Goal: Task Accomplishment & Management: Use online tool/utility

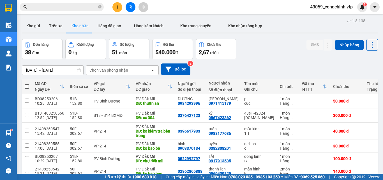
click at [55, 3] on div "Kết quả tìm kiếm ( 17 ) Bộ lọc Mã ĐH Trạng thái Món hàng Thu hộ Tổng cước Chưa …" at bounding box center [54, 7] width 109 height 10
click at [55, 4] on input "text" at bounding box center [64, 7] width 66 height 6
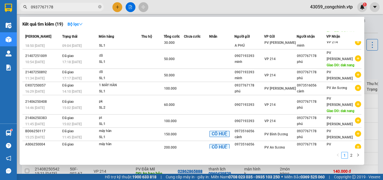
scroll to position [24, 0]
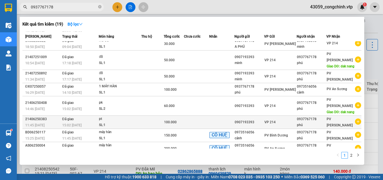
type input "0937767178"
click at [264, 122] on div "0907193393" at bounding box center [249, 122] width 29 height 6
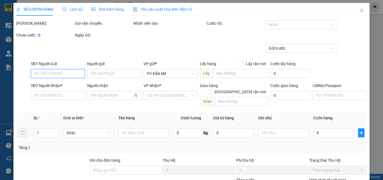
type input "0907193393"
type input "0937767178"
type input "phú"
type input "100.000"
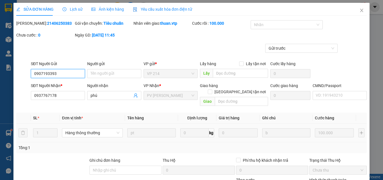
type input "5.000"
click at [360, 8] on icon "close" at bounding box center [362, 10] width 4 height 4
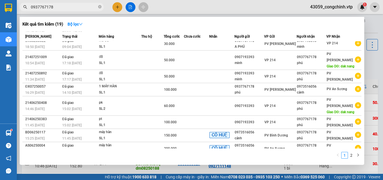
click at [71, 10] on input "0937767178" at bounding box center [64, 7] width 66 height 6
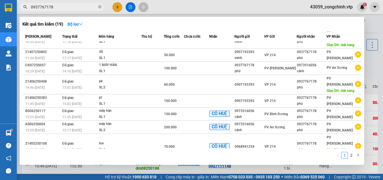
scroll to position [50, 0]
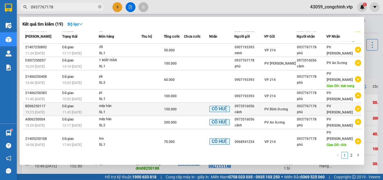
click at [184, 109] on div "150.000" at bounding box center [174, 109] width 20 height 6
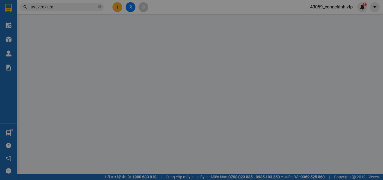
type input "0973516056"
type input "cảnh"
type input "0937767178"
type input "phú"
type input "150.000"
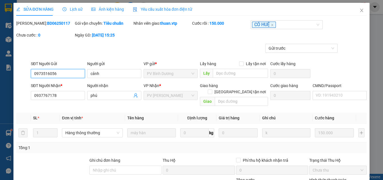
type input "7.500"
click at [360, 8] on icon "close" at bounding box center [362, 10] width 4 height 4
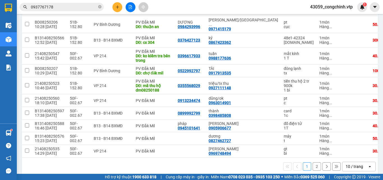
scroll to position [87, 0]
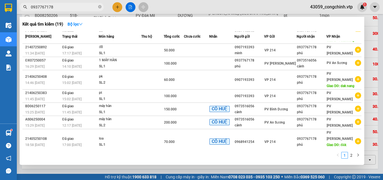
click at [69, 6] on input "0937767178" at bounding box center [64, 7] width 66 height 6
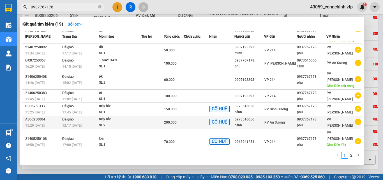
click at [184, 120] on div "200.000" at bounding box center [174, 122] width 20 height 6
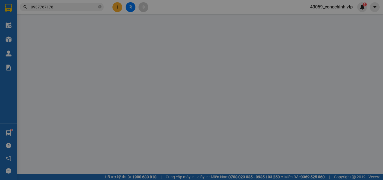
type input "0973516056"
type input "cảnh"
type input "0937767178"
type input "phú"
type input "200.000"
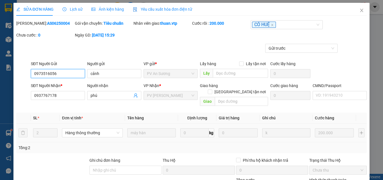
type input "10.000"
click at [361, 10] on icon "close" at bounding box center [362, 10] width 3 height 3
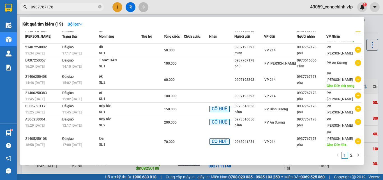
click at [73, 8] on input "0937767178" at bounding box center [64, 7] width 66 height 6
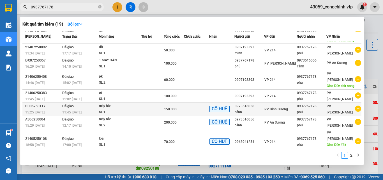
click at [184, 108] on div "150.000" at bounding box center [174, 109] width 20 height 6
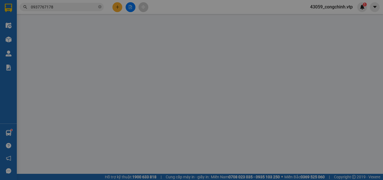
type input "0973516056"
type input "cảnh"
type input "0937767178"
type input "phú"
type input "150.000"
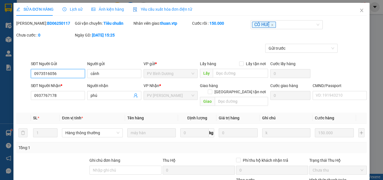
type input "7.500"
click at [360, 10] on icon "close" at bounding box center [362, 10] width 4 height 4
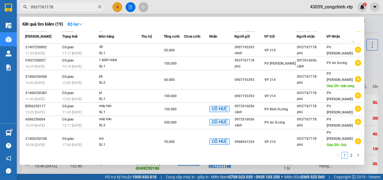
click at [83, 8] on input "0937767178" at bounding box center [64, 7] width 66 height 6
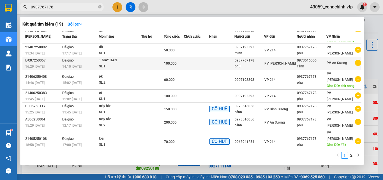
click at [259, 65] on div "phú" at bounding box center [249, 66] width 29 height 6
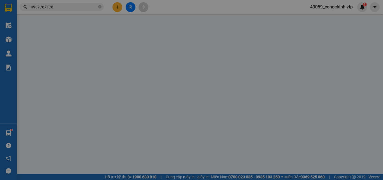
type input "0937767178"
type input "phú"
type input "0973516056"
type input "cảnh"
type input "100.000"
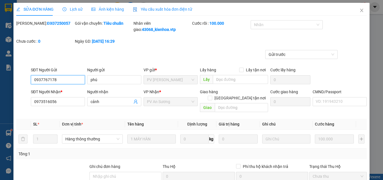
type input "5.000"
click at [360, 11] on icon "close" at bounding box center [362, 10] width 4 height 4
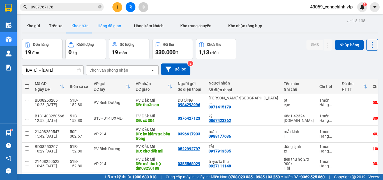
click at [104, 28] on button "Hàng đã giao" at bounding box center [109, 25] width 33 height 13
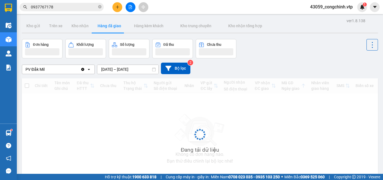
click at [104, 28] on button "Hàng đã giao" at bounding box center [109, 25] width 33 height 13
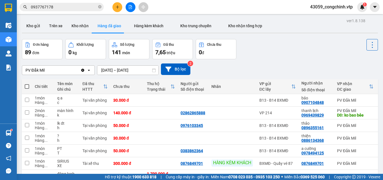
drag, startPoint x: 112, startPoint y: 54, endPoint x: 109, endPoint y: 46, distance: 8.2
click at [109, 46] on button "Số lượng 141 món" at bounding box center [129, 49] width 41 height 20
